Goal: Task Accomplishment & Management: Manage account settings

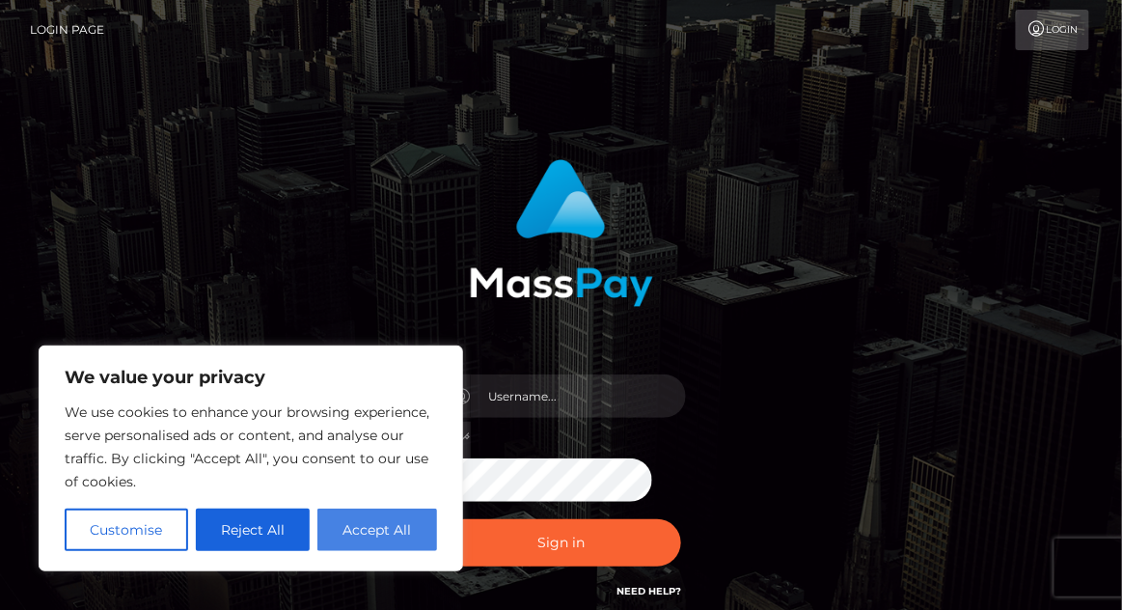
click at [415, 551] on button "Accept All" at bounding box center [377, 529] width 120 height 42
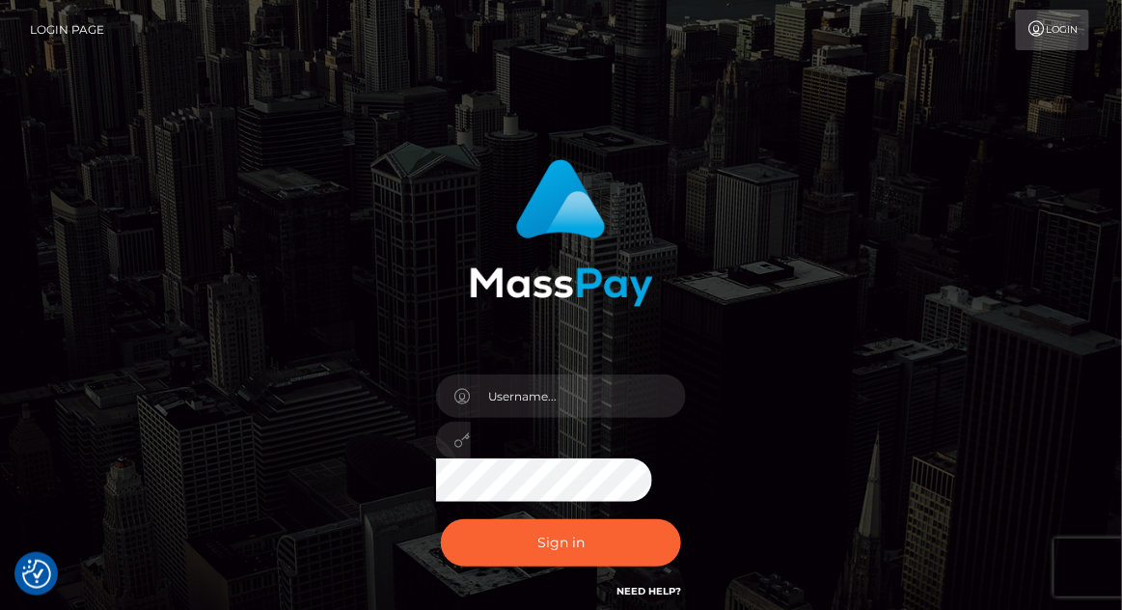
checkbox input "true"
click at [606, 391] on input "text" at bounding box center [579, 395] width 216 height 43
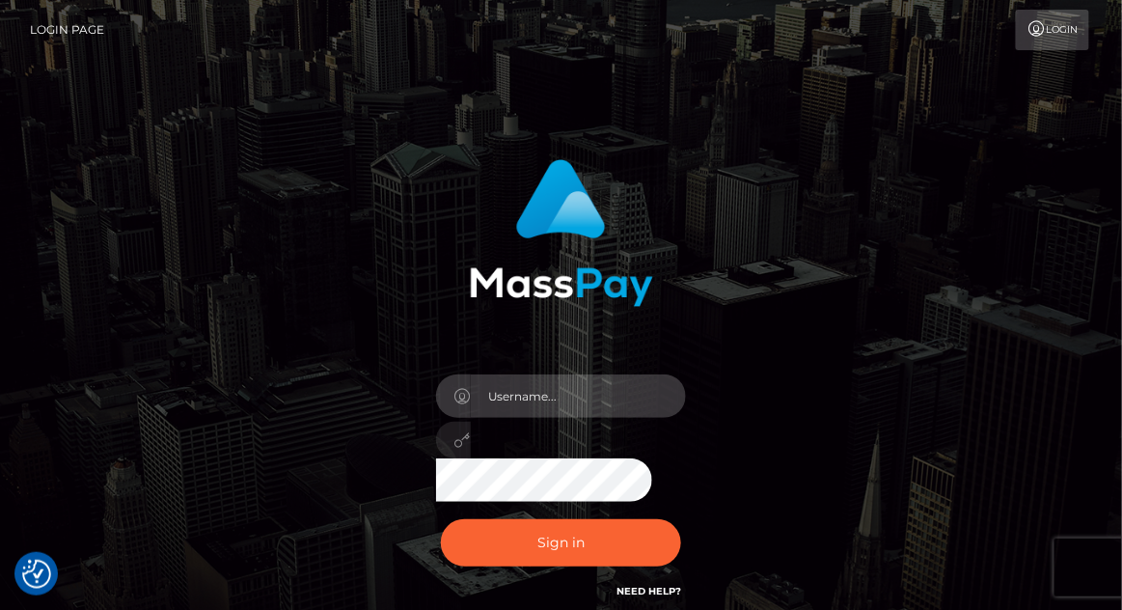
click at [600, 398] on input "text" at bounding box center [579, 395] width 216 height 43
click at [841, 305] on div "Sign in" at bounding box center [561, 390] width 926 height 491
click at [610, 398] on input "text" at bounding box center [579, 395] width 216 height 43
click at [79, 310] on div "Sign in" at bounding box center [561, 390] width 1122 height 781
click at [609, 399] on input "text" at bounding box center [579, 395] width 216 height 43
